Goal: Task Accomplishment & Management: Complete application form

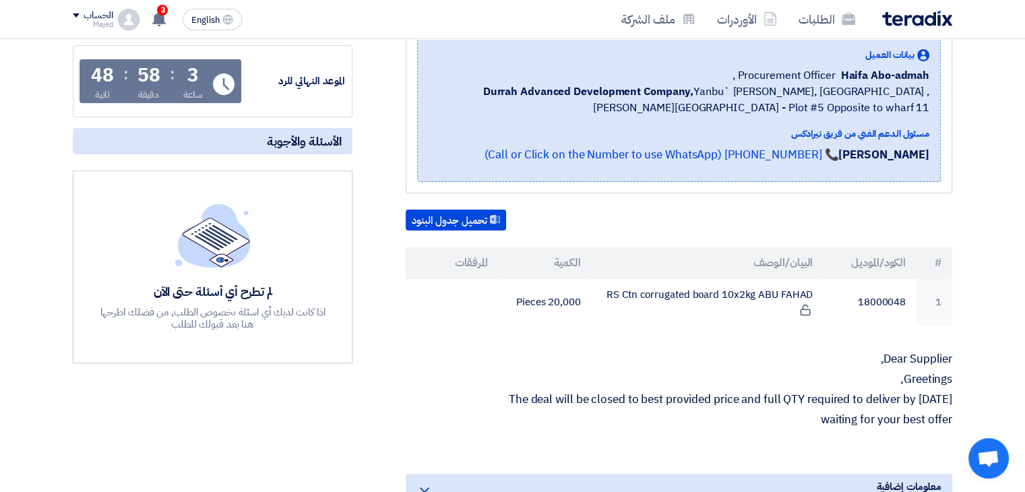
scroll to position [67, 0]
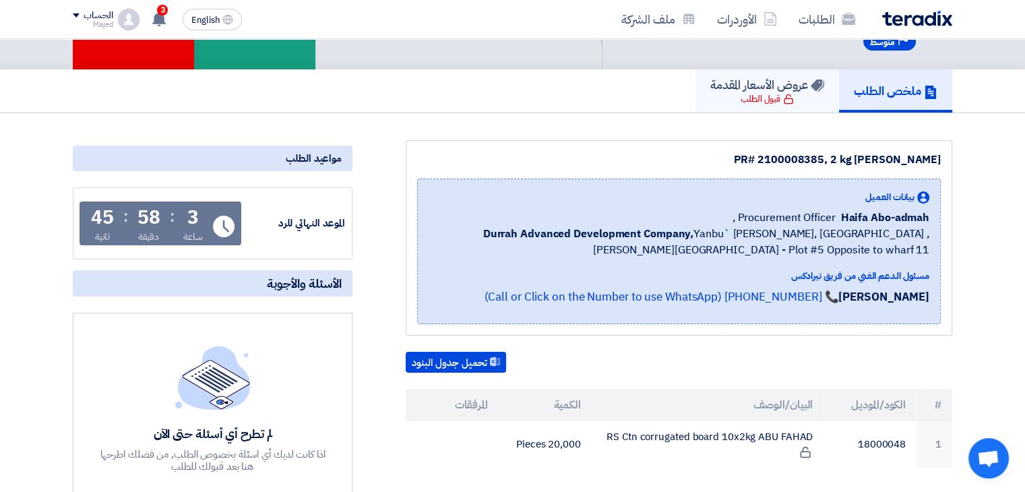
click at [755, 95] on div "قبول الطلب" at bounding box center [767, 98] width 53 height 13
click at [483, 364] on button "تحميل جدول البنود" at bounding box center [456, 363] width 100 height 22
click at [514, 116] on section "PR# 2100008385, 2 kg [PERSON_NAME] بيانات العميل Haifa Abo-admah Procurement Of…" at bounding box center [512, 494] width 1025 height 763
click at [750, 90] on h5 "عروض الأسعار المقدمة" at bounding box center [768, 85] width 114 height 16
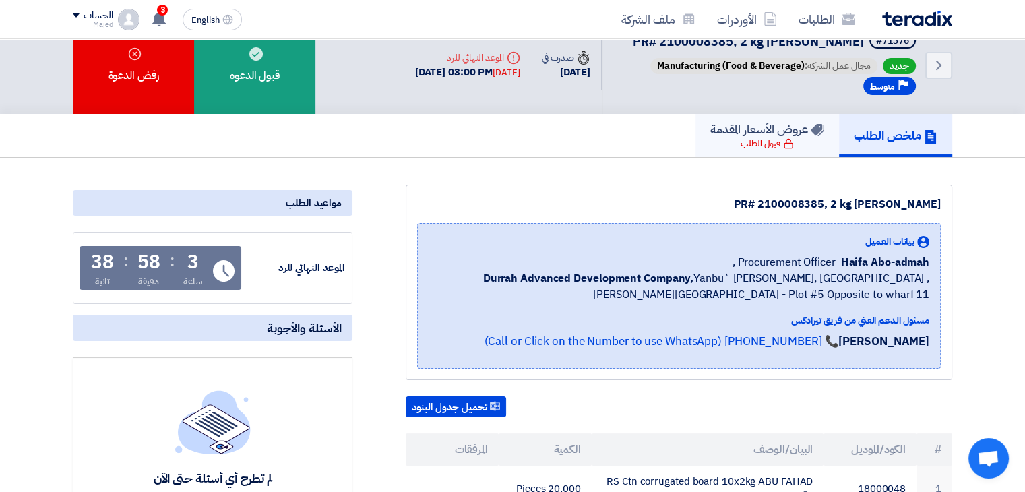
scroll to position [0, 0]
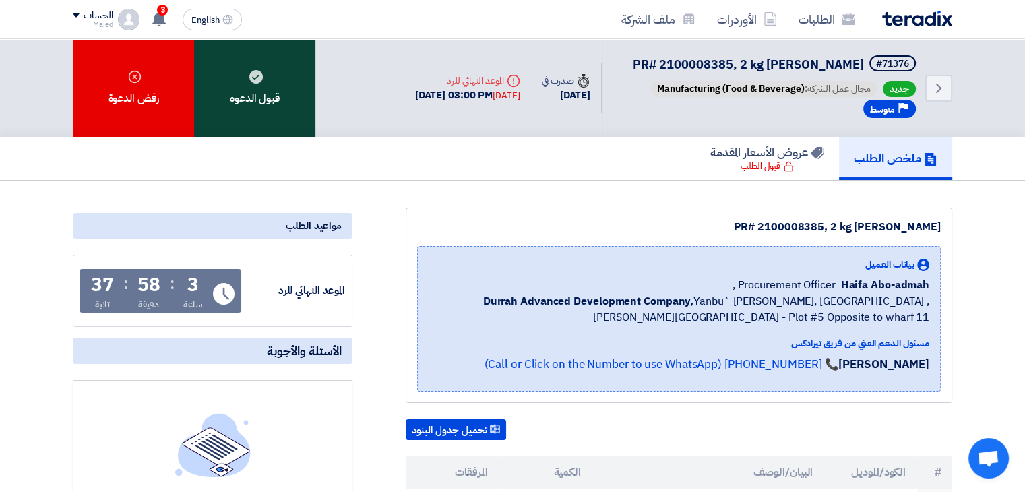
click at [248, 84] on div "قبول الدعوه" at bounding box center [254, 88] width 121 height 98
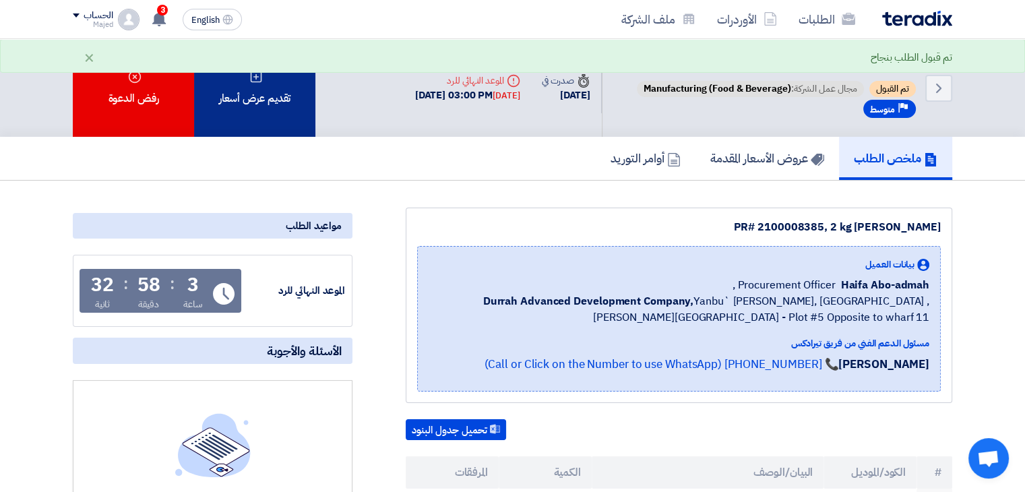
click at [262, 102] on div "تقديم عرض أسعار" at bounding box center [254, 88] width 121 height 98
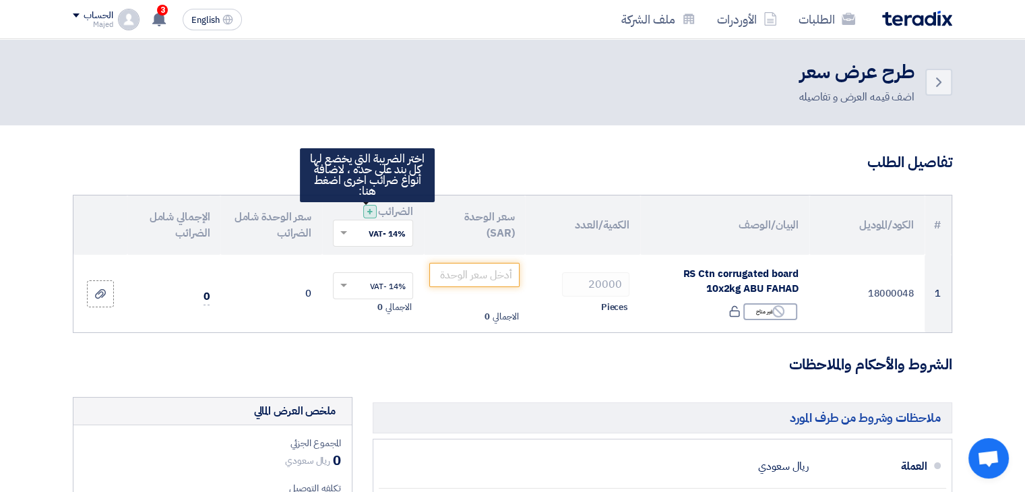
click at [367, 213] on span "+" at bounding box center [370, 212] width 7 height 16
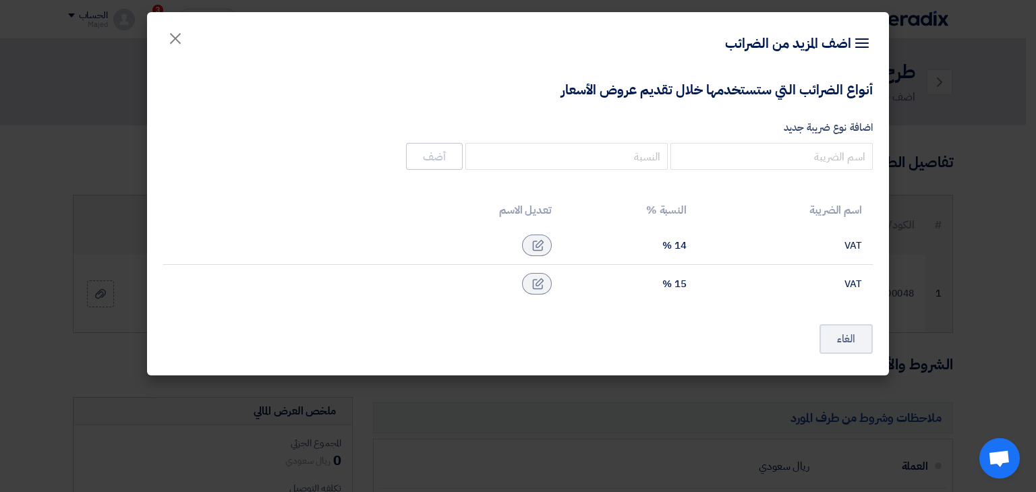
click at [672, 285] on div "15 %" at bounding box center [629, 284] width 113 height 12
click at [862, 289] on td "VAT" at bounding box center [784, 284] width 175 height 38
drag, startPoint x: 170, startPoint y: 38, endPoint x: 191, endPoint y: 47, distance: 23.0
click at [170, 38] on span "×" at bounding box center [175, 38] width 16 height 40
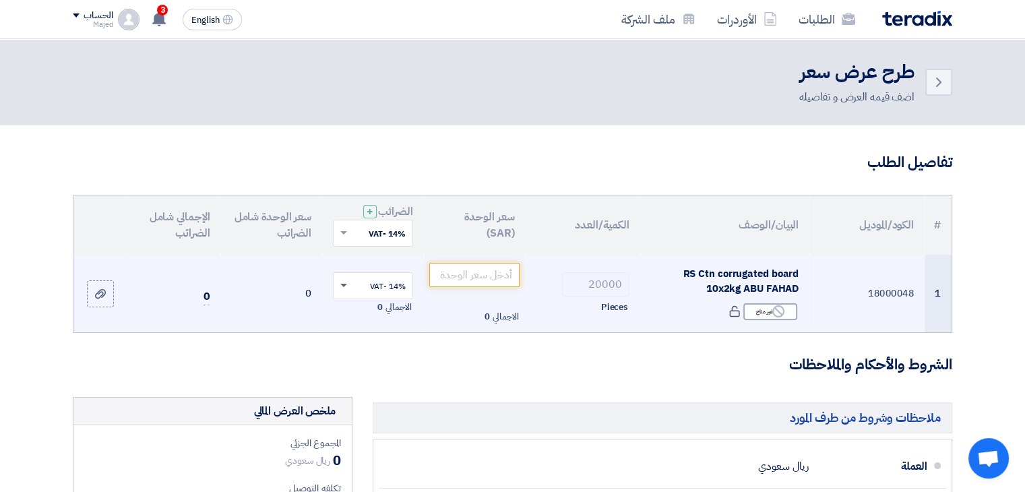
click at [346, 287] on span at bounding box center [342, 286] width 17 height 12
click at [361, 326] on div "15% -VAT" at bounding box center [373, 334] width 79 height 23
click at [349, 232] on div "'Select taxes... 14% -VAT ×" at bounding box center [373, 233] width 80 height 27
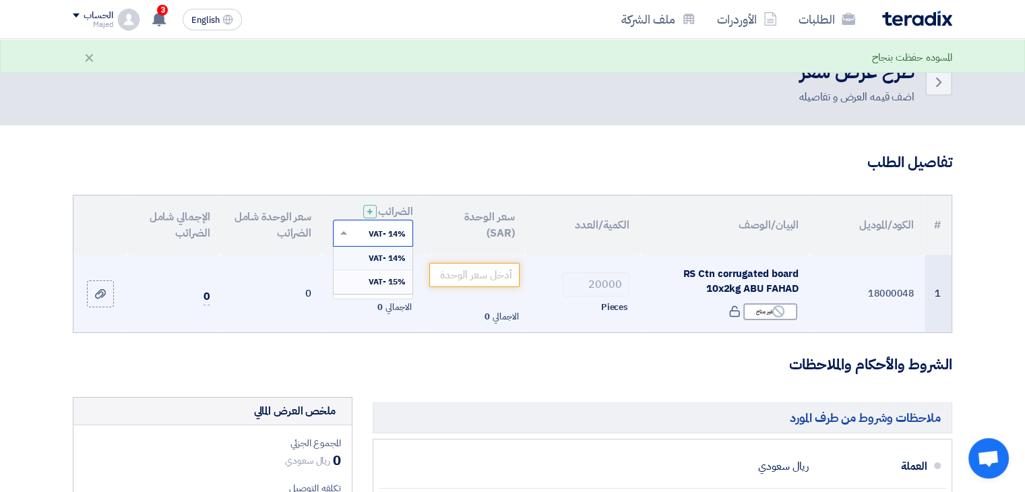
click at [367, 287] on div "15% -VAT" at bounding box center [373, 281] width 79 height 23
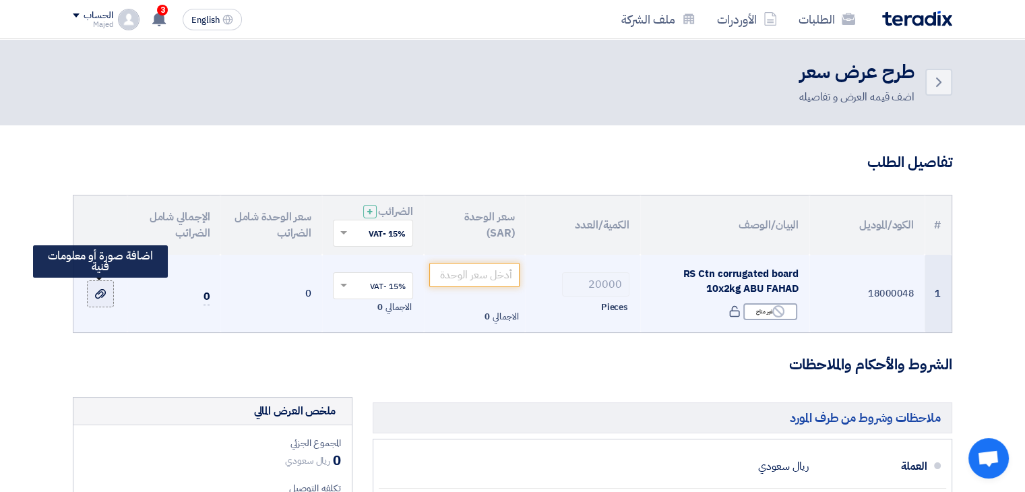
click at [106, 301] on div at bounding box center [100, 294] width 13 height 16
click at [0, 0] on input "file" at bounding box center [0, 0] width 0 height 0
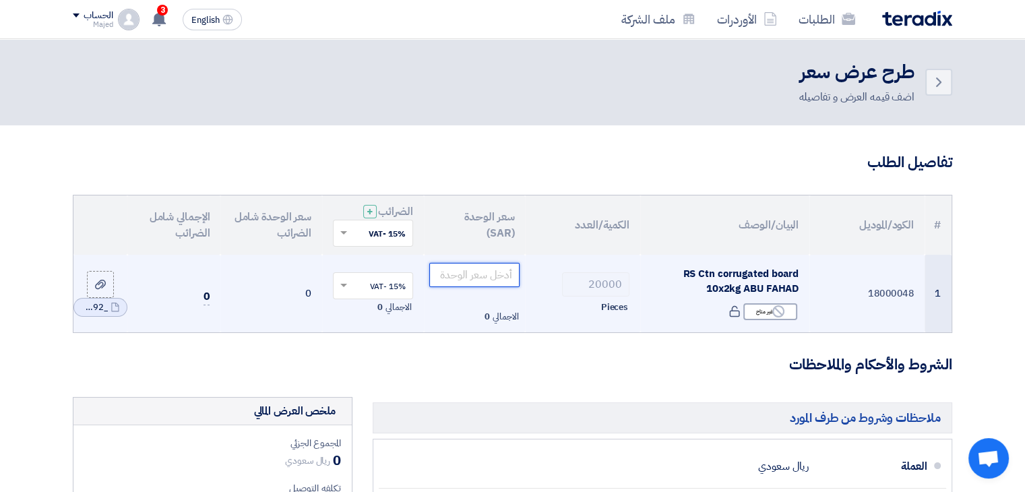
click at [502, 280] on input "number" at bounding box center [474, 275] width 91 height 24
paste input "1250"
click at [496, 276] on input "1250" at bounding box center [474, 275] width 91 height 24
click at [494, 276] on input "1250" at bounding box center [474, 275] width 91 height 24
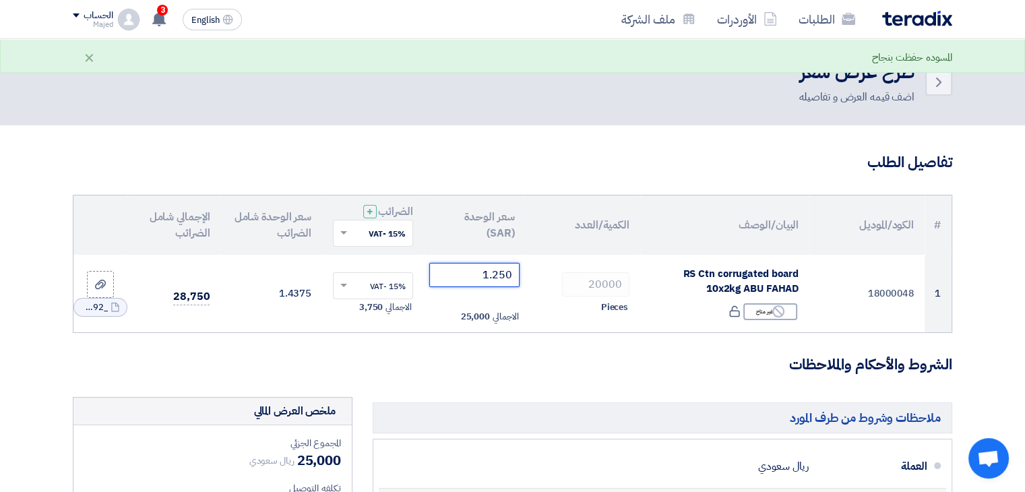
type input "1.250"
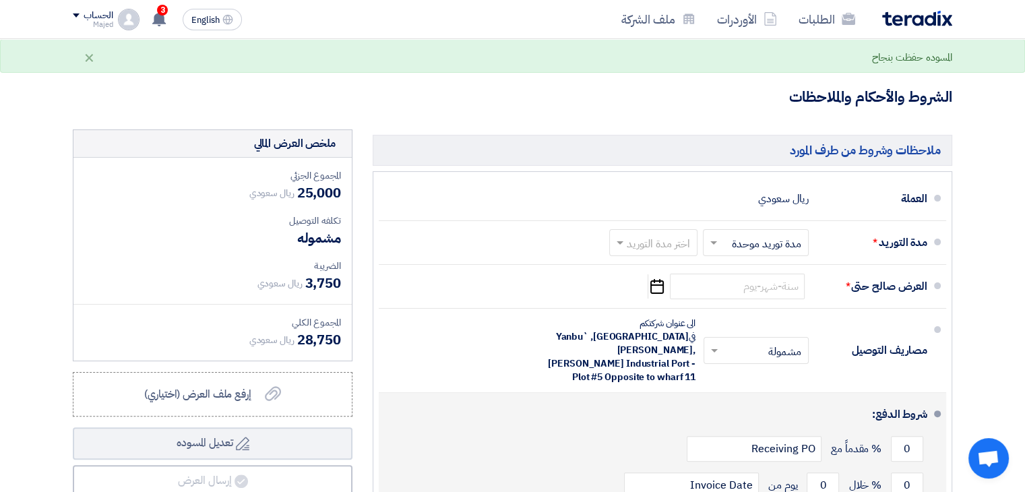
scroll to position [270, 0]
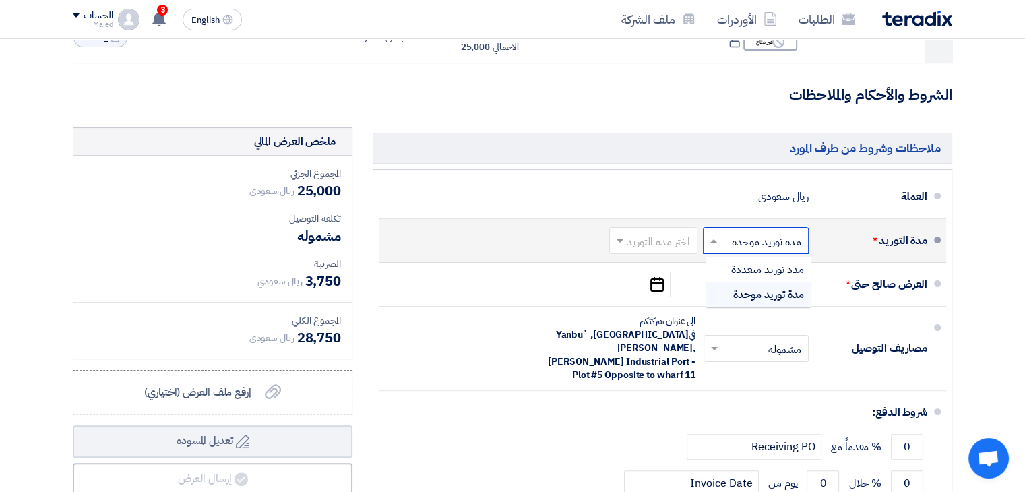
click at [711, 236] on span at bounding box center [712, 240] width 17 height 13
click at [738, 295] on span "مدة توريد موحدة" at bounding box center [769, 295] width 71 height 16
click at [621, 241] on span at bounding box center [620, 241] width 7 height 5
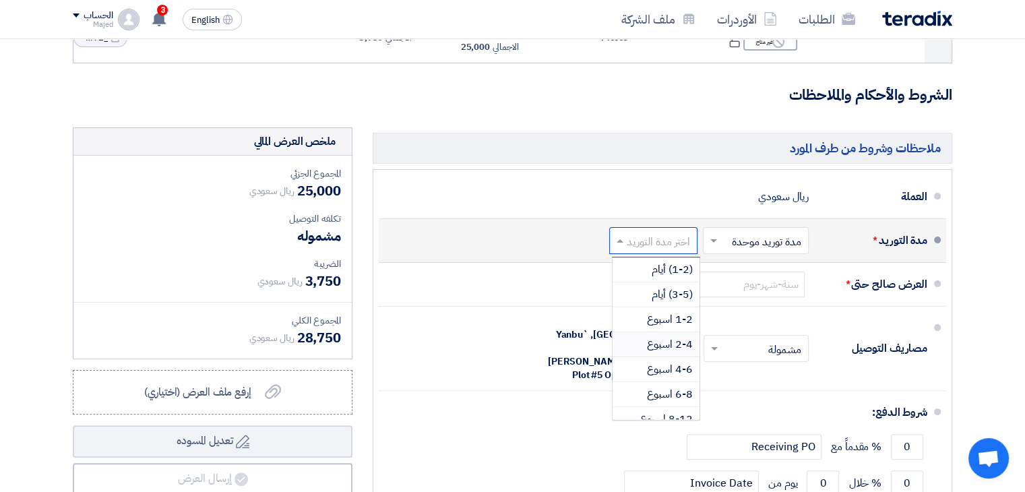
click at [655, 343] on span "2-4 اسبوع" at bounding box center [670, 344] width 46 height 16
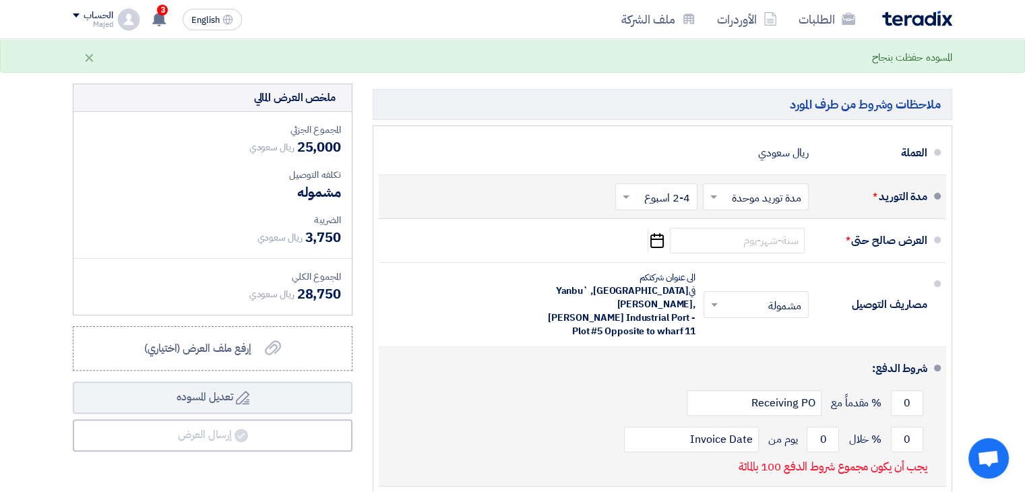
scroll to position [337, 0]
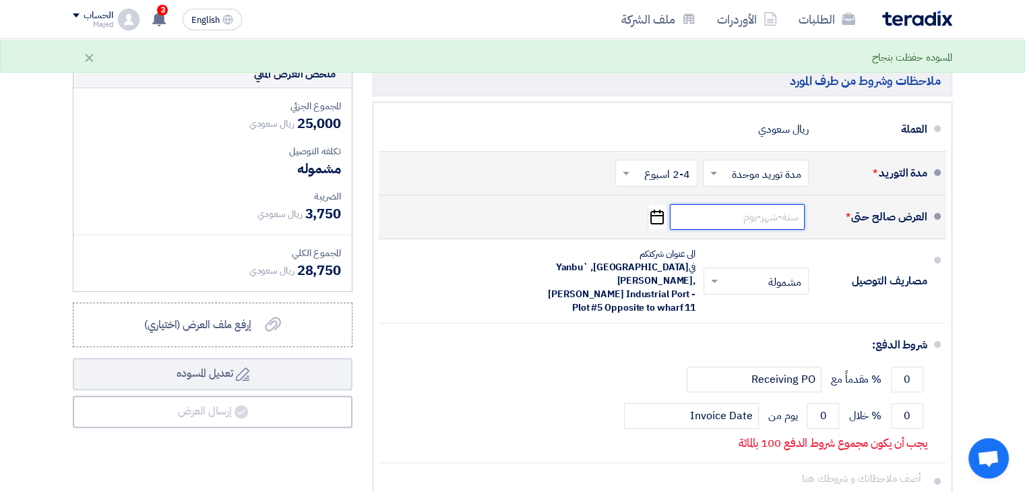
click at [707, 214] on input at bounding box center [737, 217] width 135 height 26
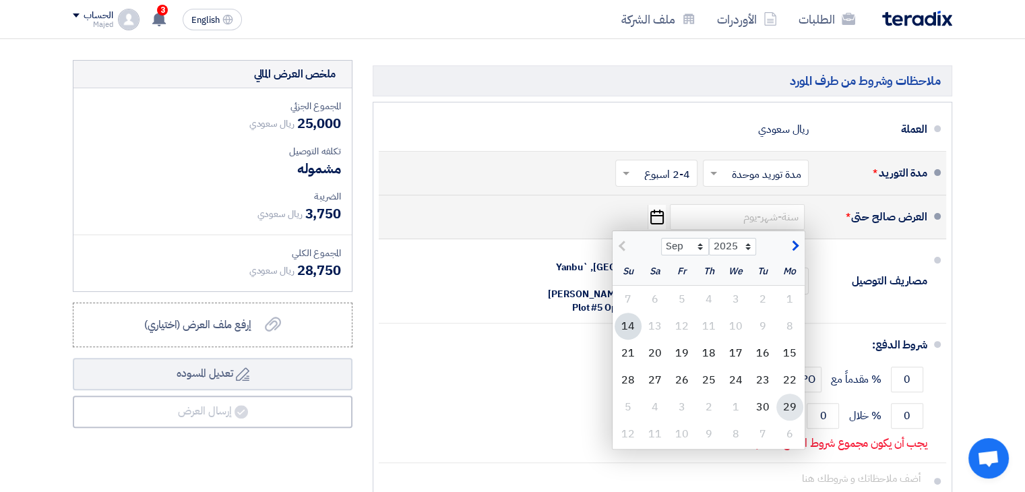
click at [795, 410] on div "29" at bounding box center [790, 407] width 27 height 27
type input "[DATE]"
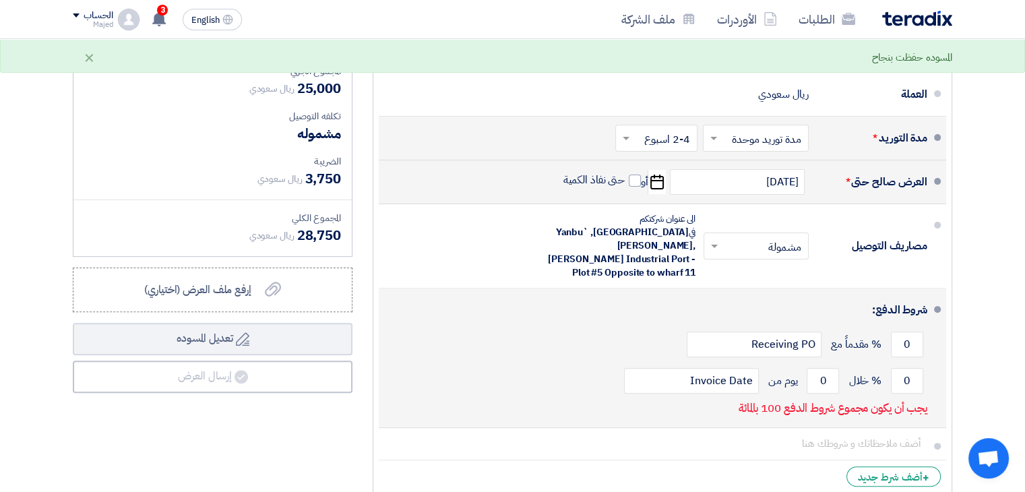
scroll to position [405, 0]
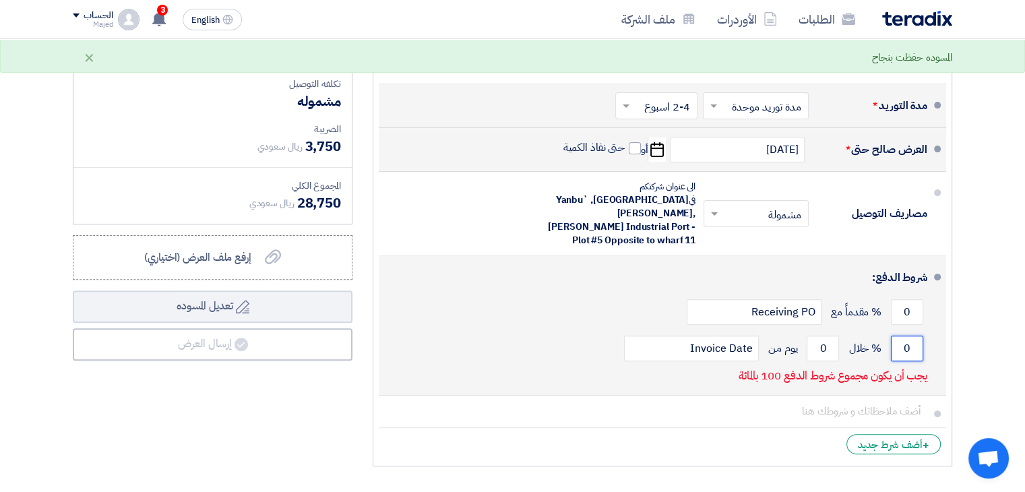
drag, startPoint x: 900, startPoint y: 338, endPoint x: 922, endPoint y: 339, distance: 22.3
click at [922, 339] on input "0" at bounding box center [907, 349] width 32 height 26
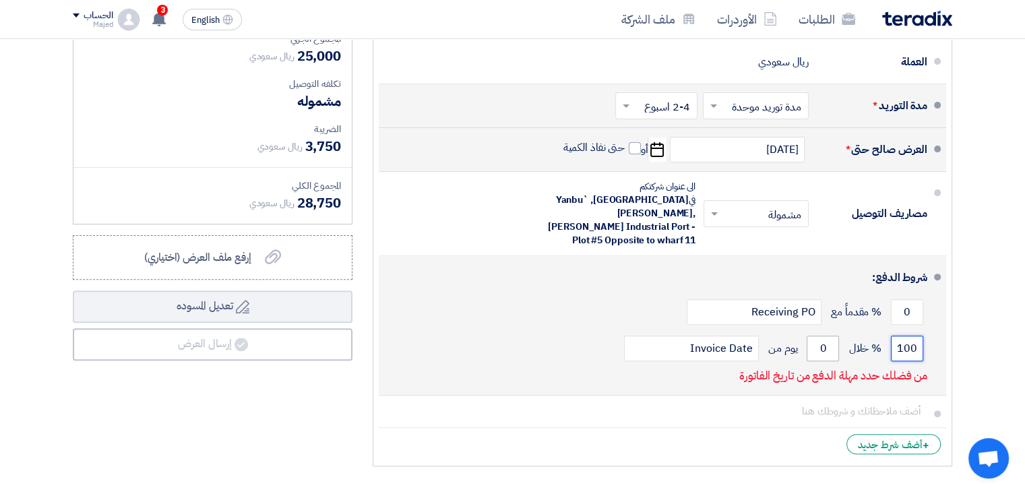
type input "100"
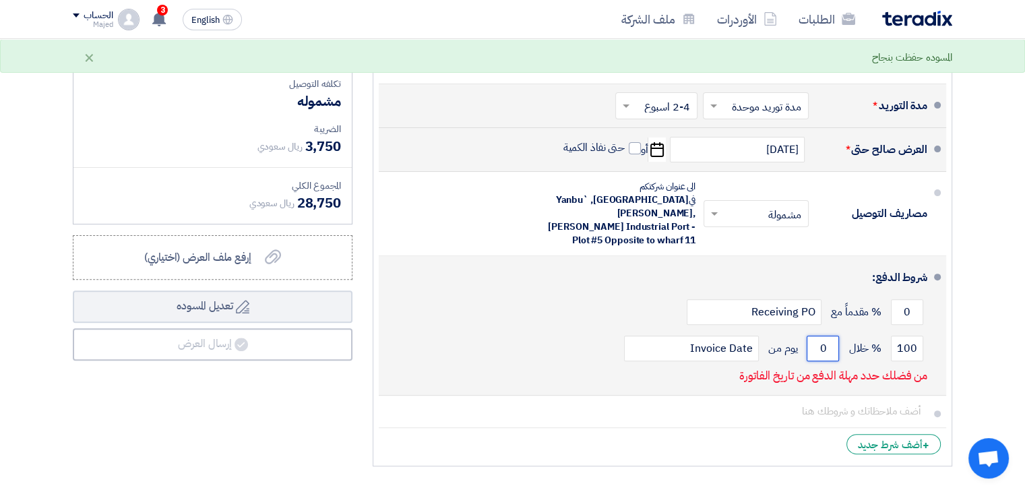
drag, startPoint x: 834, startPoint y: 336, endPoint x: 814, endPoint y: 334, distance: 20.3
click at [814, 336] on input "0" at bounding box center [823, 349] width 32 height 26
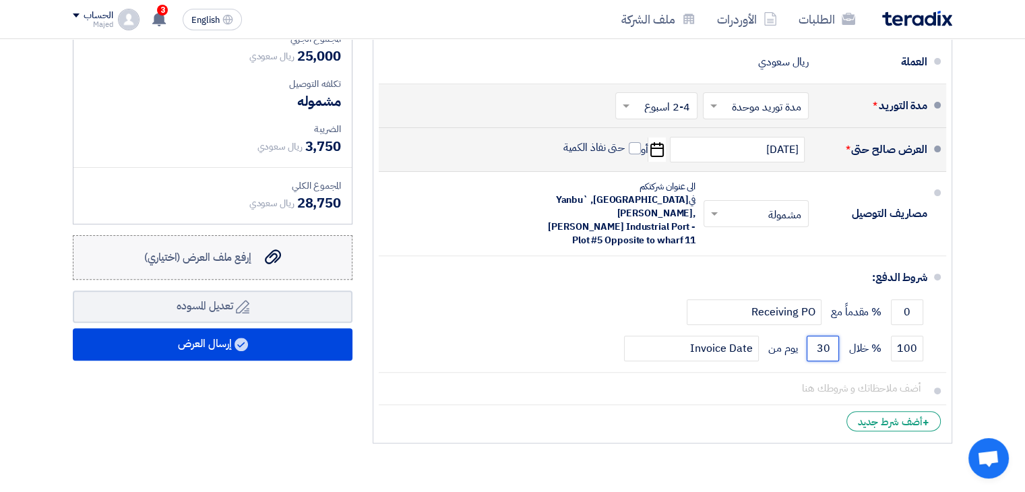
type input "30"
click at [216, 260] on span "إرفع ملف العرض (اختياري)" at bounding box center [197, 257] width 107 height 16
click at [0, 0] on input "إرفع ملف العرض (اختياري) إرفع ملف العرض (اختياري)" at bounding box center [0, 0] width 0 height 0
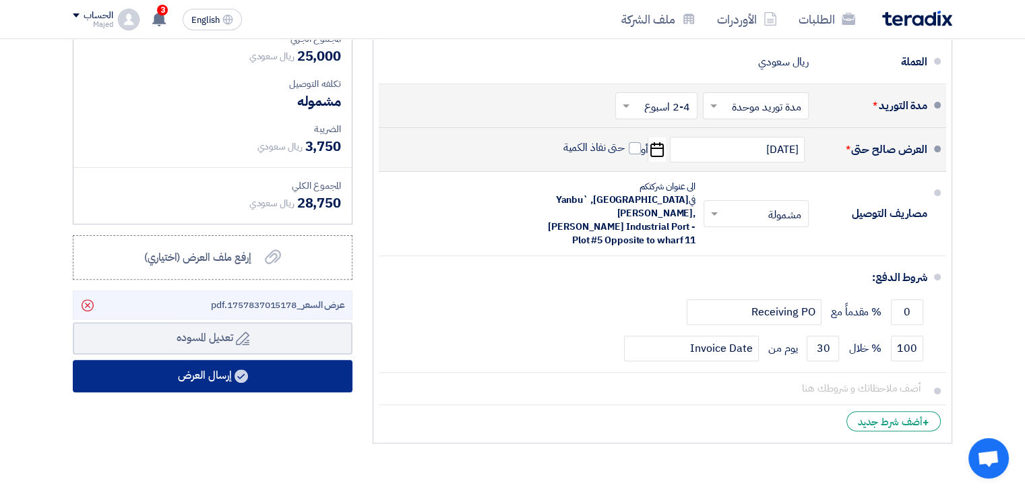
click at [237, 376] on use at bounding box center [241, 375] width 13 height 13
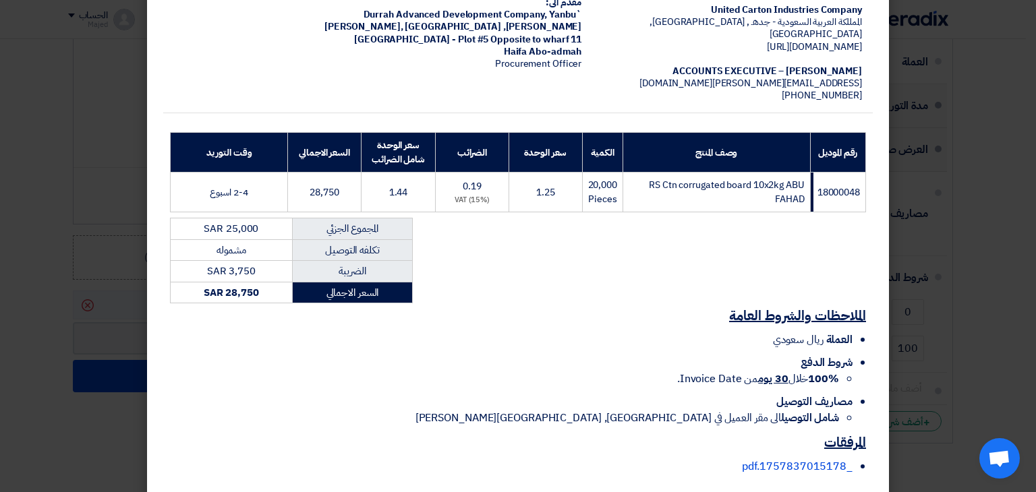
scroll to position [182, 0]
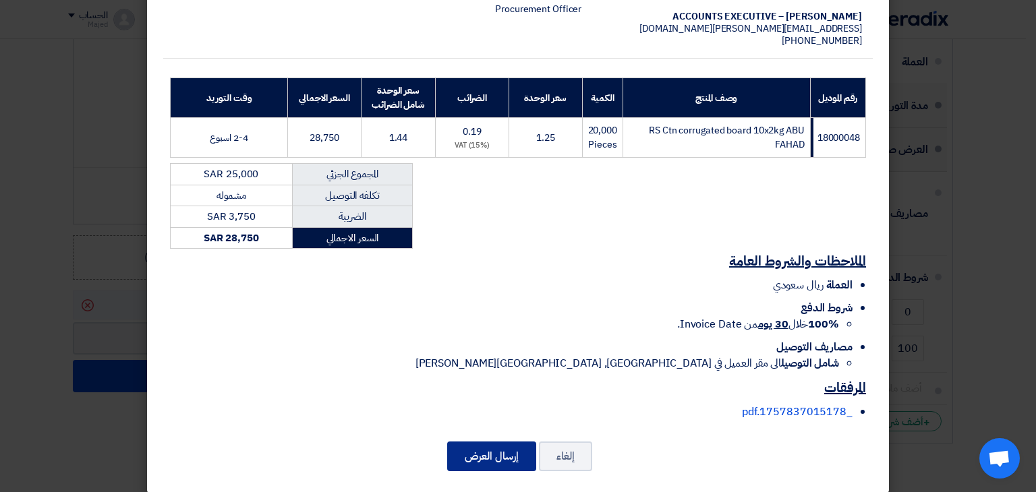
click at [507, 442] on button "إرسال العرض" at bounding box center [491, 457] width 89 height 30
